Goal: Use online tool/utility: Utilize a website feature to perform a specific function

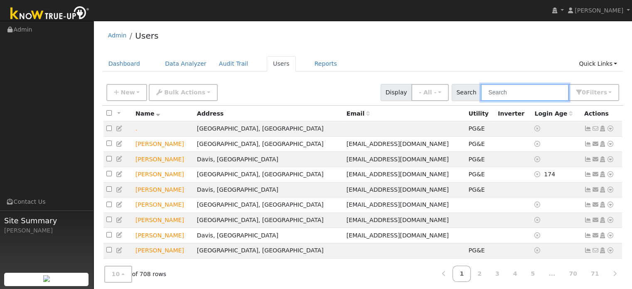
click at [521, 93] on input "text" at bounding box center [525, 92] width 88 height 17
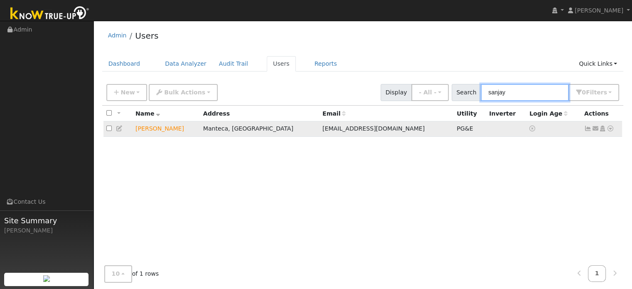
type input "sanjay"
click at [610, 131] on icon at bounding box center [610, 128] width 7 height 6
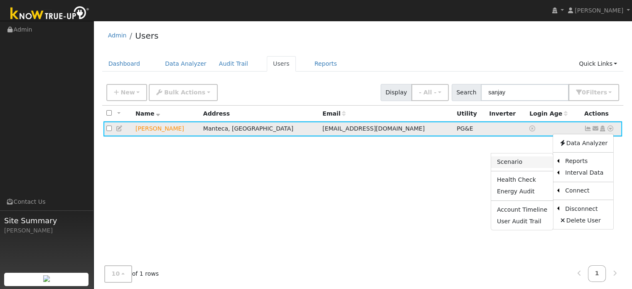
click at [529, 161] on link "Scenario" at bounding box center [522, 162] width 62 height 12
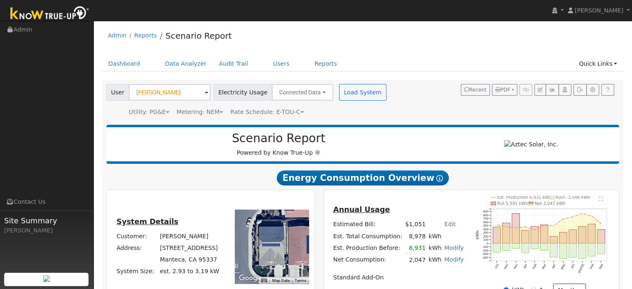
click at [275, 111] on span "Rate Schedule: E-TOU-C" at bounding box center [267, 111] width 74 height 7
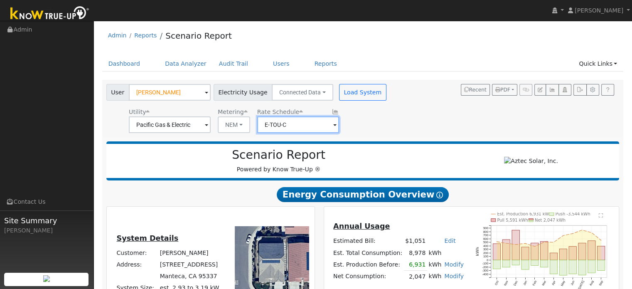
click at [319, 130] on input "E-TOU-C" at bounding box center [298, 124] width 82 height 17
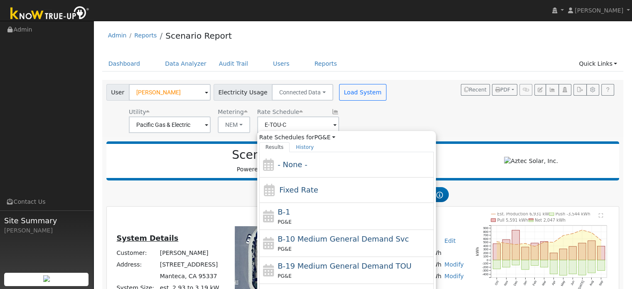
click at [404, 116] on div "User [PERSON_NAME] Account Default Account Default Account [STREET_ADDRESS] Pri…" at bounding box center [361, 107] width 513 height 52
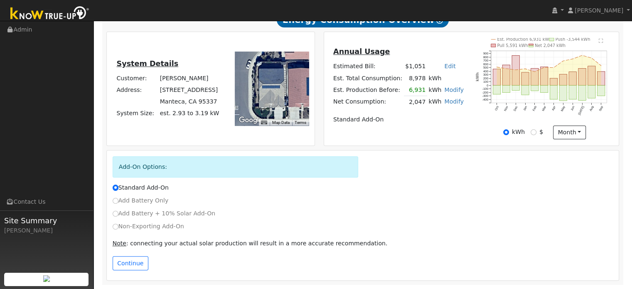
scroll to position [177, 0]
click at [115, 227] on input "Non-Exporting Add-On" at bounding box center [116, 226] width 6 height 6
radio input "true"
radio input "false"
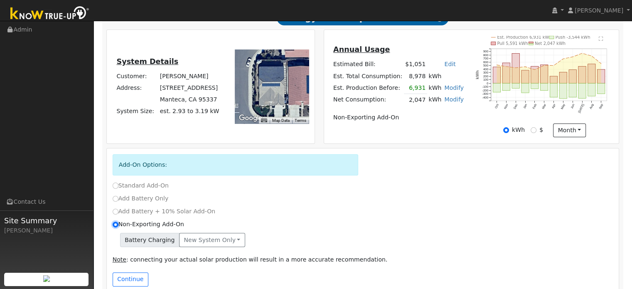
scroll to position [194, 0]
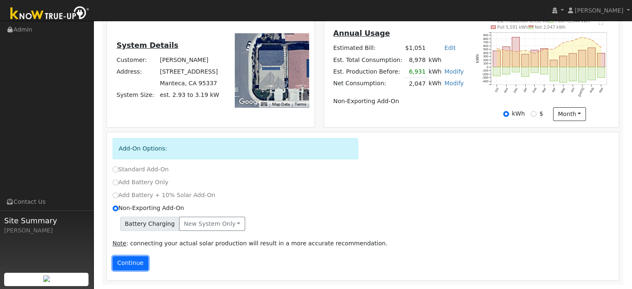
click at [135, 266] on button "Continue" at bounding box center [131, 263] width 36 height 14
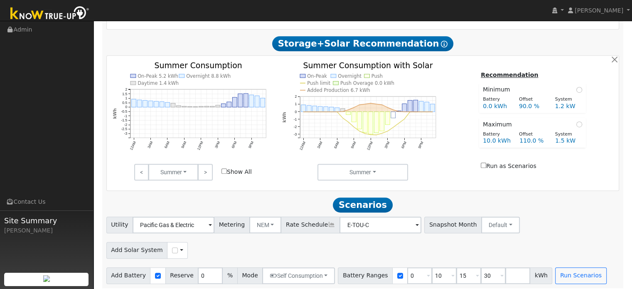
scroll to position [410, 0]
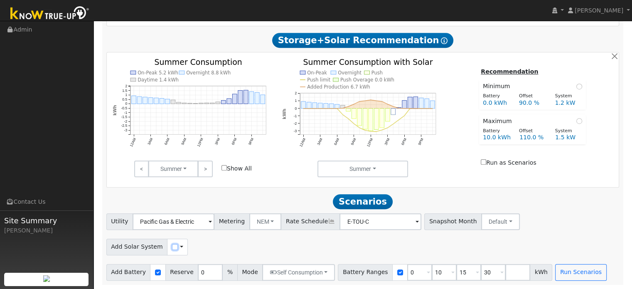
click at [172, 246] on input "checkbox" at bounding box center [175, 247] width 6 height 6
checkbox input "true"
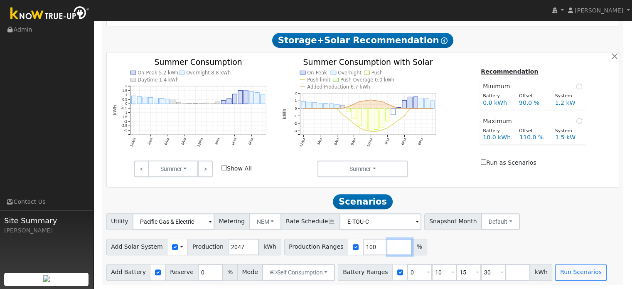
click at [387, 250] on input "number" at bounding box center [399, 246] width 25 height 17
type input "150"
click at [444, 252] on div "Add Solar System Use CSV Data Production 2047 kWh Production Ranges 100 150 %" at bounding box center [363, 246] width 516 height 20
drag, startPoint x: 475, startPoint y: 274, endPoint x: 464, endPoint y: 275, distance: 11.7
click at [464, 275] on div "Battery Ranges 0 Overrides Reserve % Mode None None Self Consumption Peak Savin…" at bounding box center [445, 272] width 214 height 17
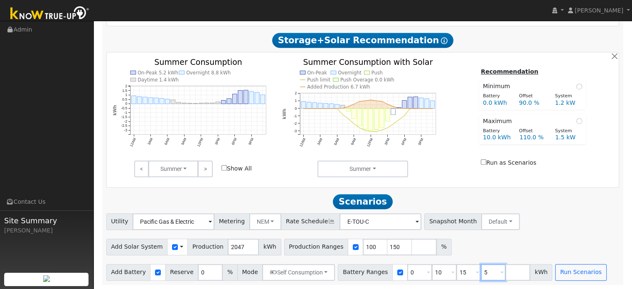
type input "5"
type input "10"
type input "15"
click at [462, 254] on div "Add Solar System Use CSV Data Production 2047 kWh Production Ranges 100 150 %" at bounding box center [363, 246] width 516 height 20
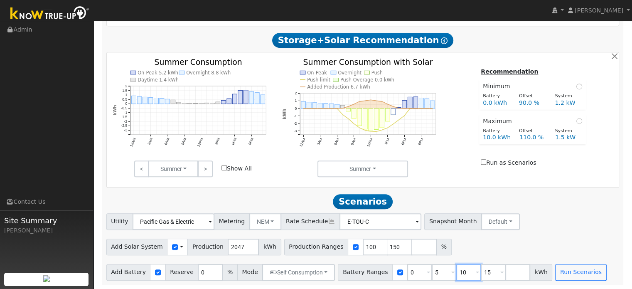
drag, startPoint x: 452, startPoint y: 271, endPoint x: 447, endPoint y: 271, distance: 5.4
click at [456, 271] on input "10" at bounding box center [468, 272] width 25 height 17
type input "15"
type input "1"
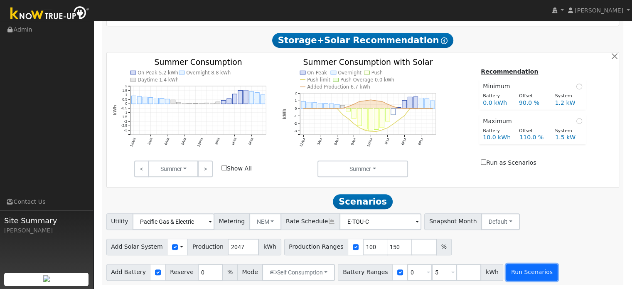
click at [511, 278] on button "Run Scenarios" at bounding box center [531, 272] width 51 height 17
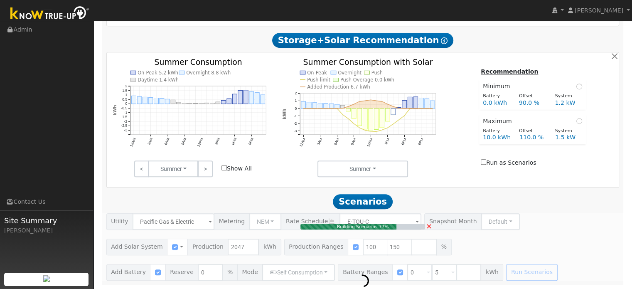
type input "2.0"
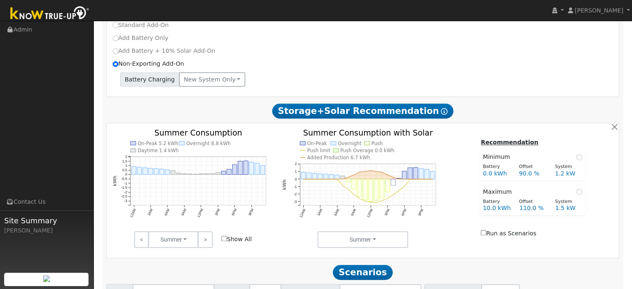
scroll to position [246, 0]
